Goal: Task Accomplishment & Management: Manage account settings

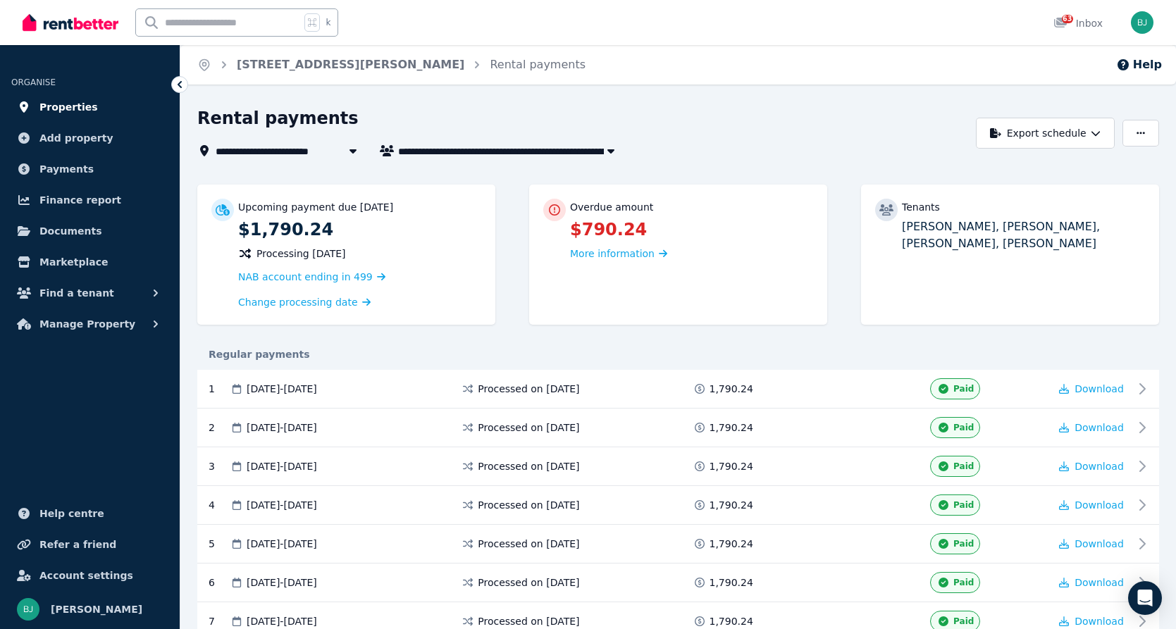
click at [76, 111] on span "Properties" at bounding box center [68, 107] width 58 height 17
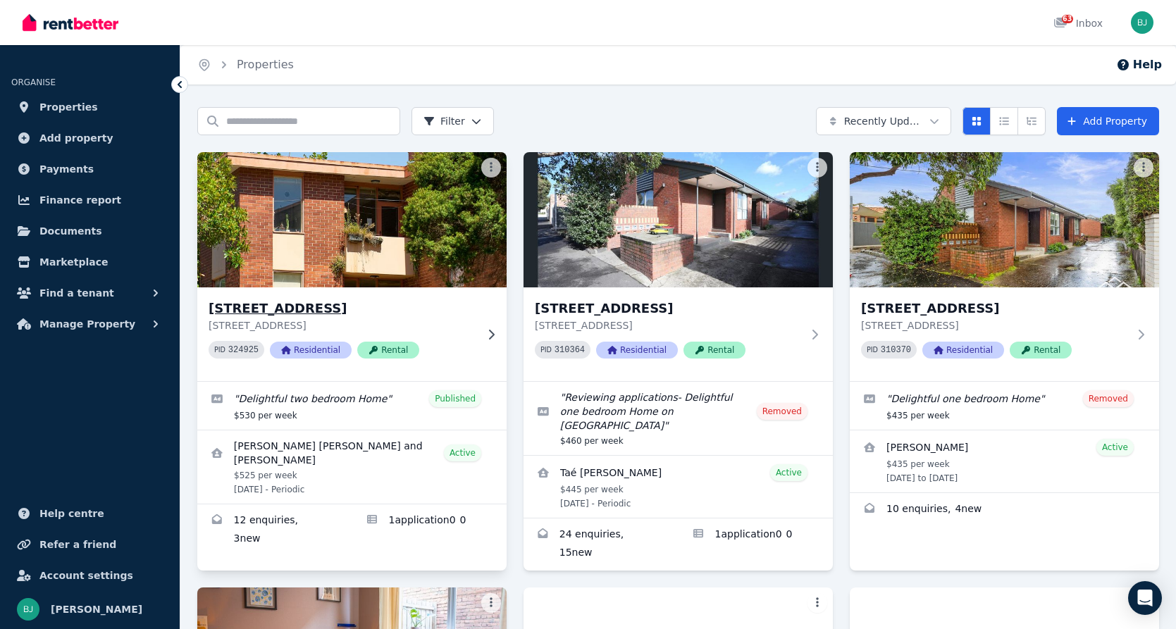
click at [485, 332] on icon at bounding box center [491, 334] width 14 height 11
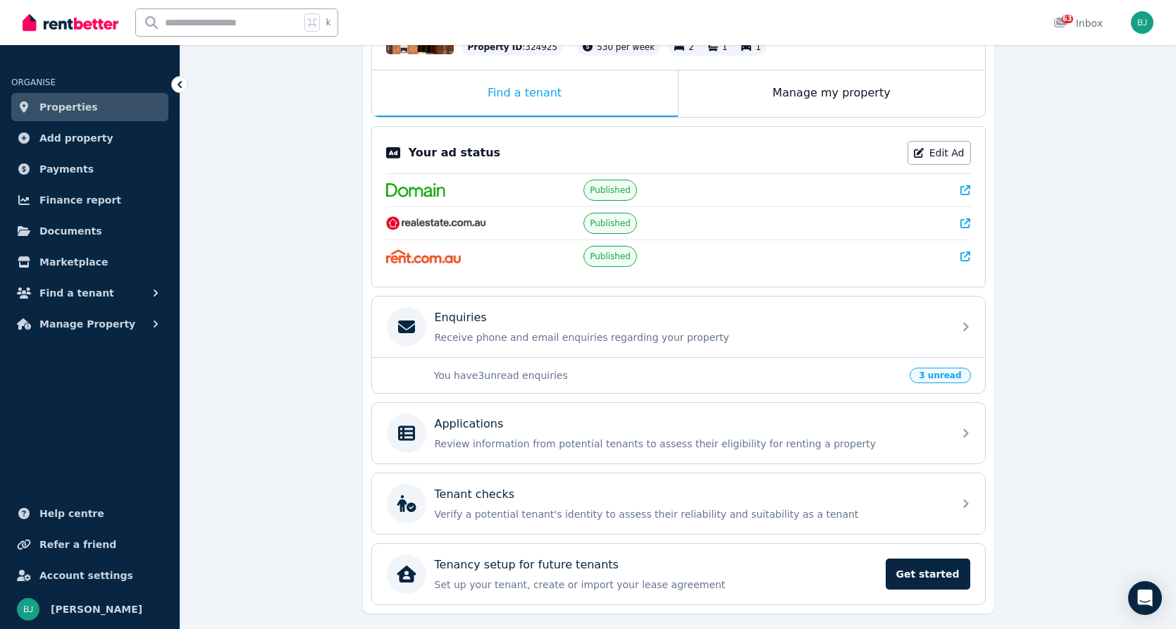
scroll to position [247, 0]
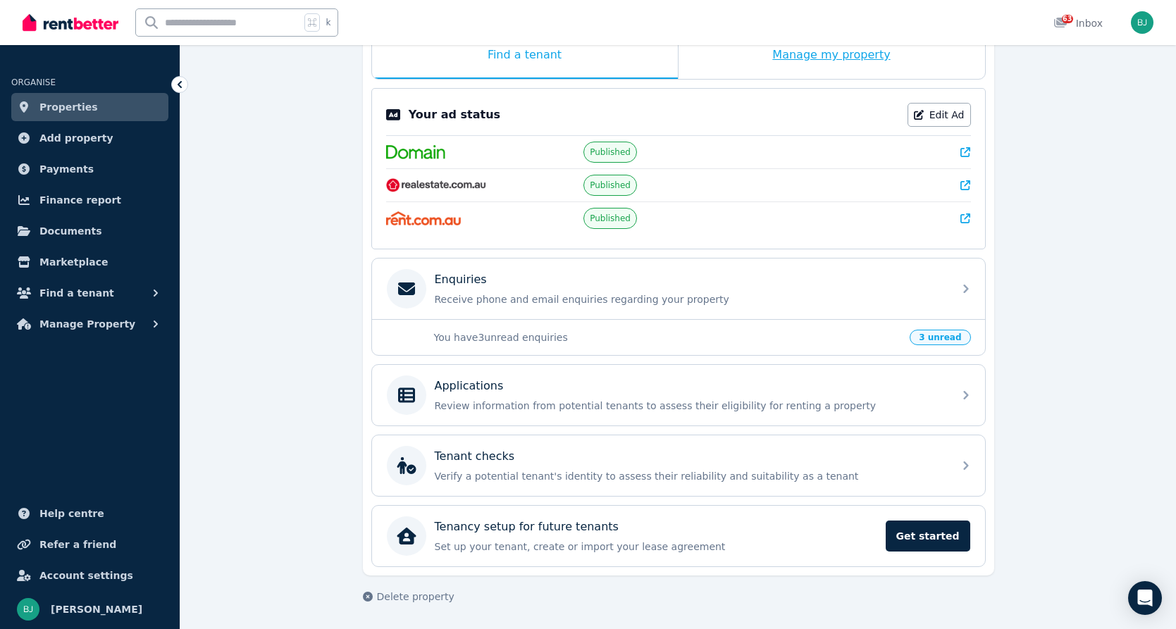
click at [800, 68] on div "Manage my property" at bounding box center [831, 55] width 306 height 46
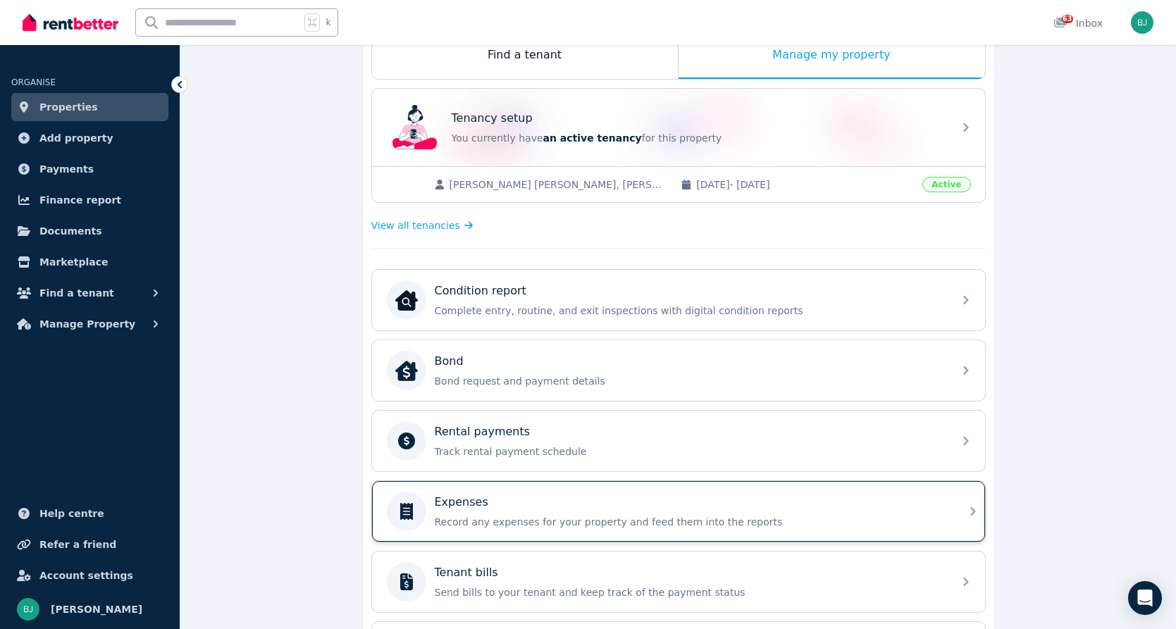
click at [552, 508] on div "Expenses" at bounding box center [690, 502] width 510 height 17
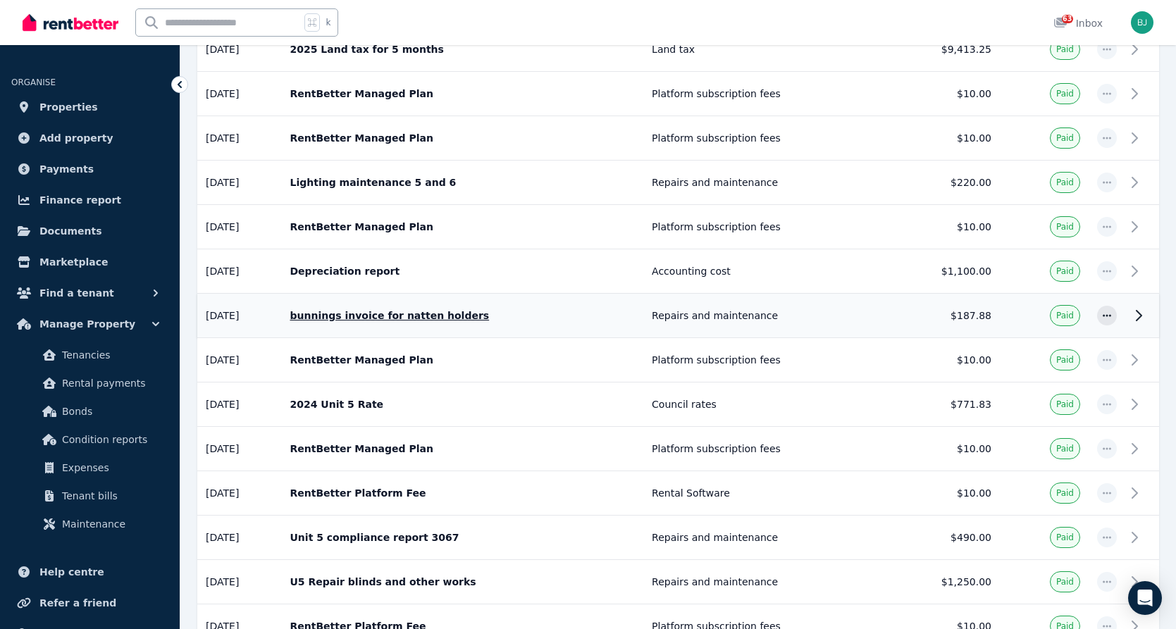
scroll to position [767, 0]
